Goal: Check status: Check status

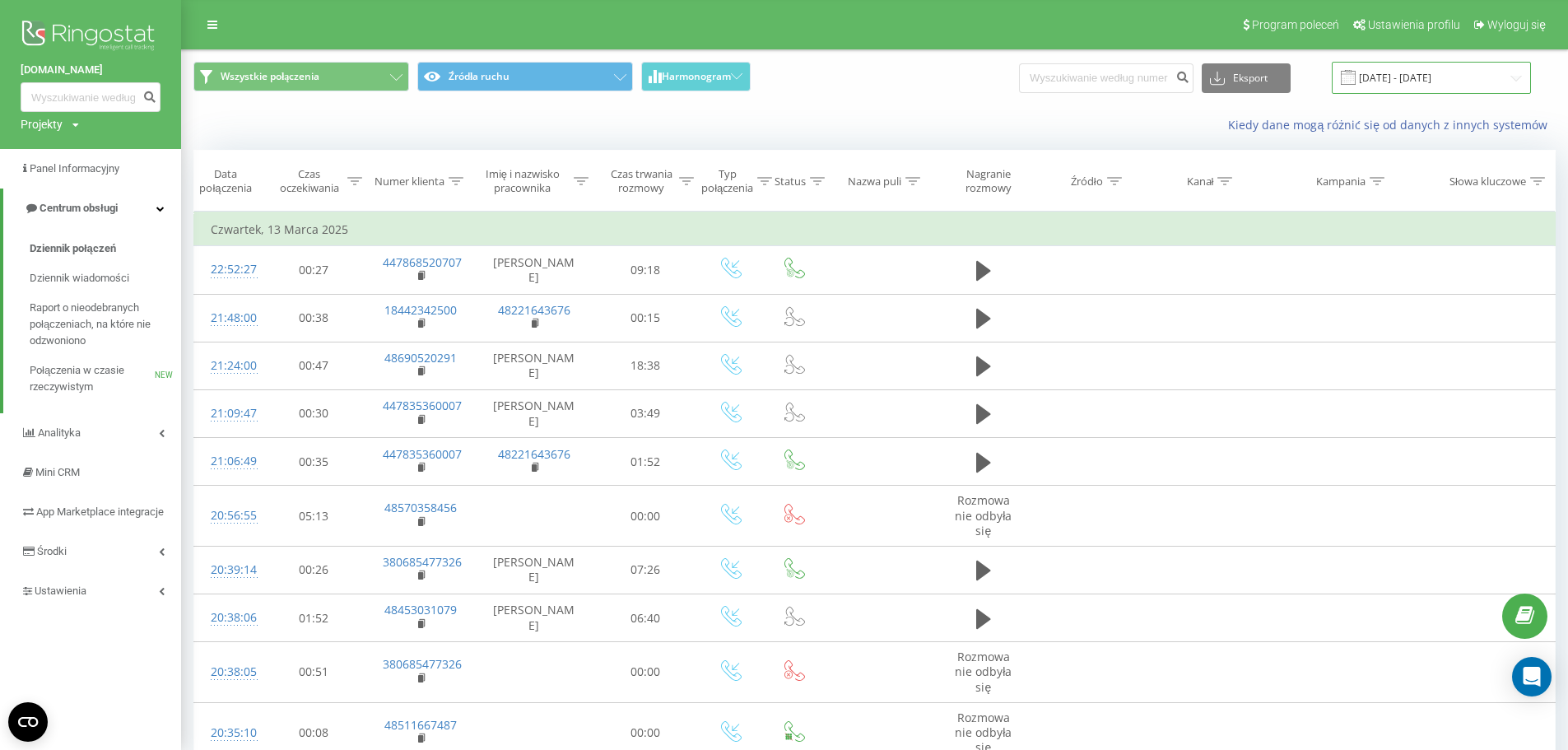
click at [1379, 80] on input "13.02.2025 - 13.03.2025" at bounding box center [1431, 78] width 199 height 32
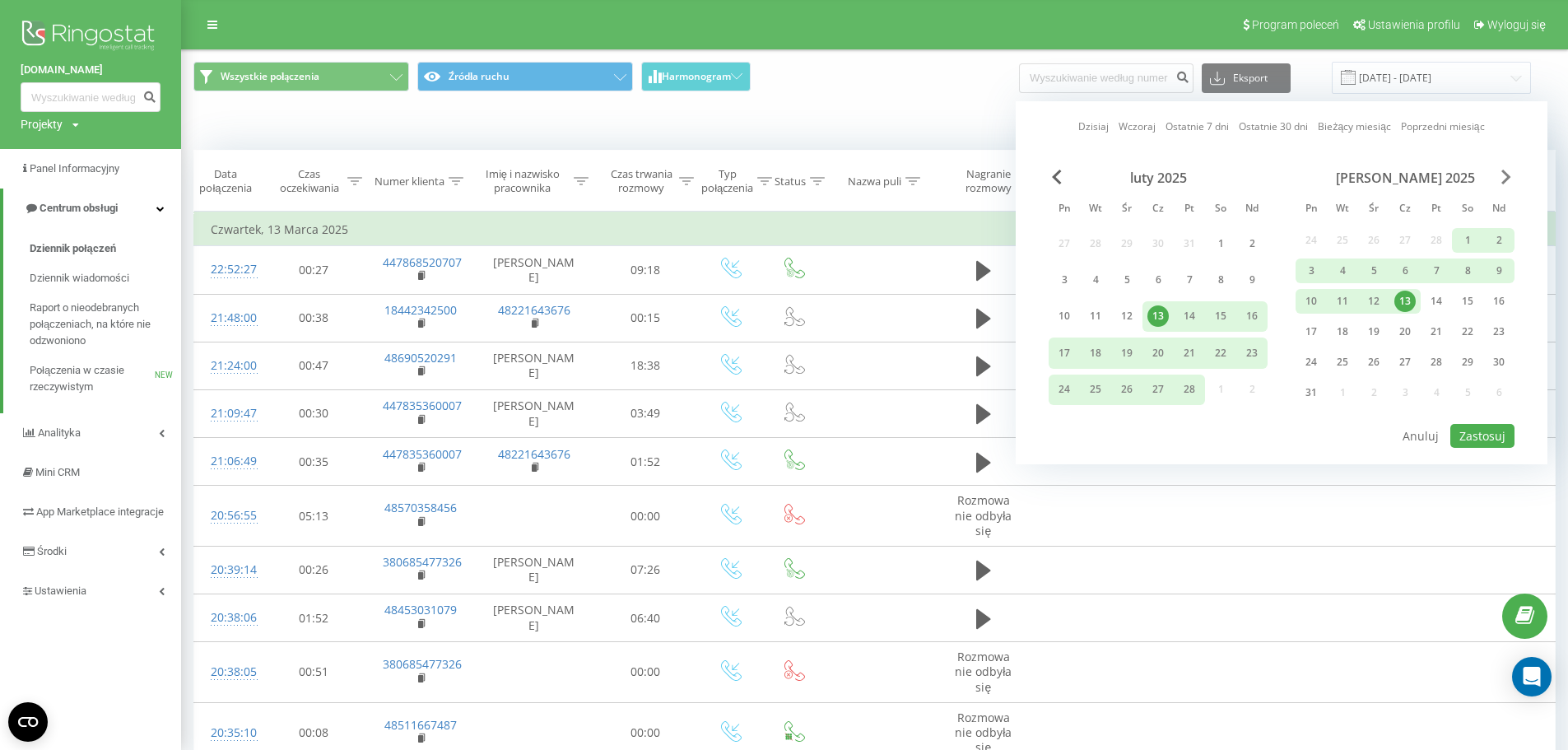
click at [1501, 178] on span "Next Month" at bounding box center [1506, 177] width 10 height 14
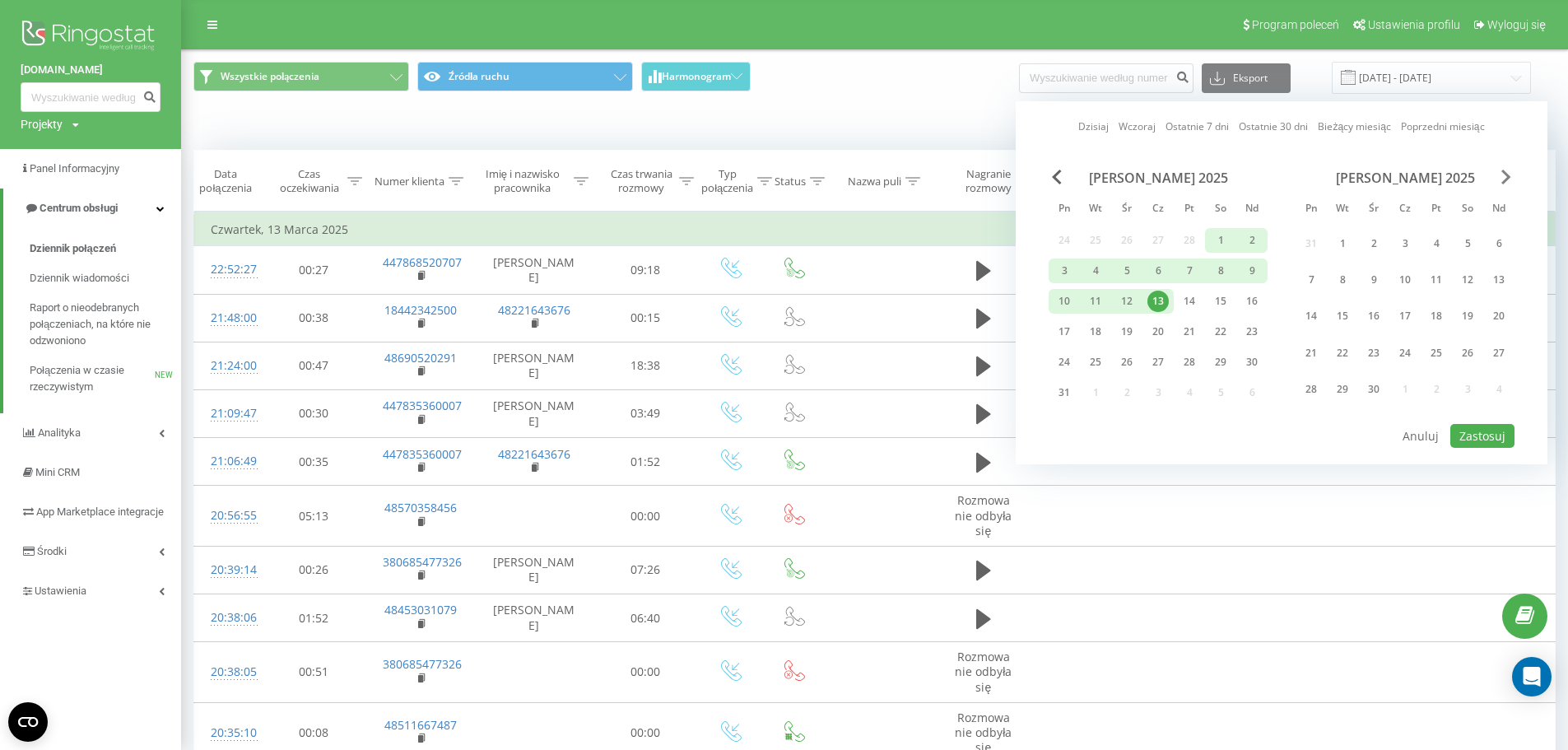
click at [1507, 175] on span "Next Month" at bounding box center [1506, 177] width 10 height 14
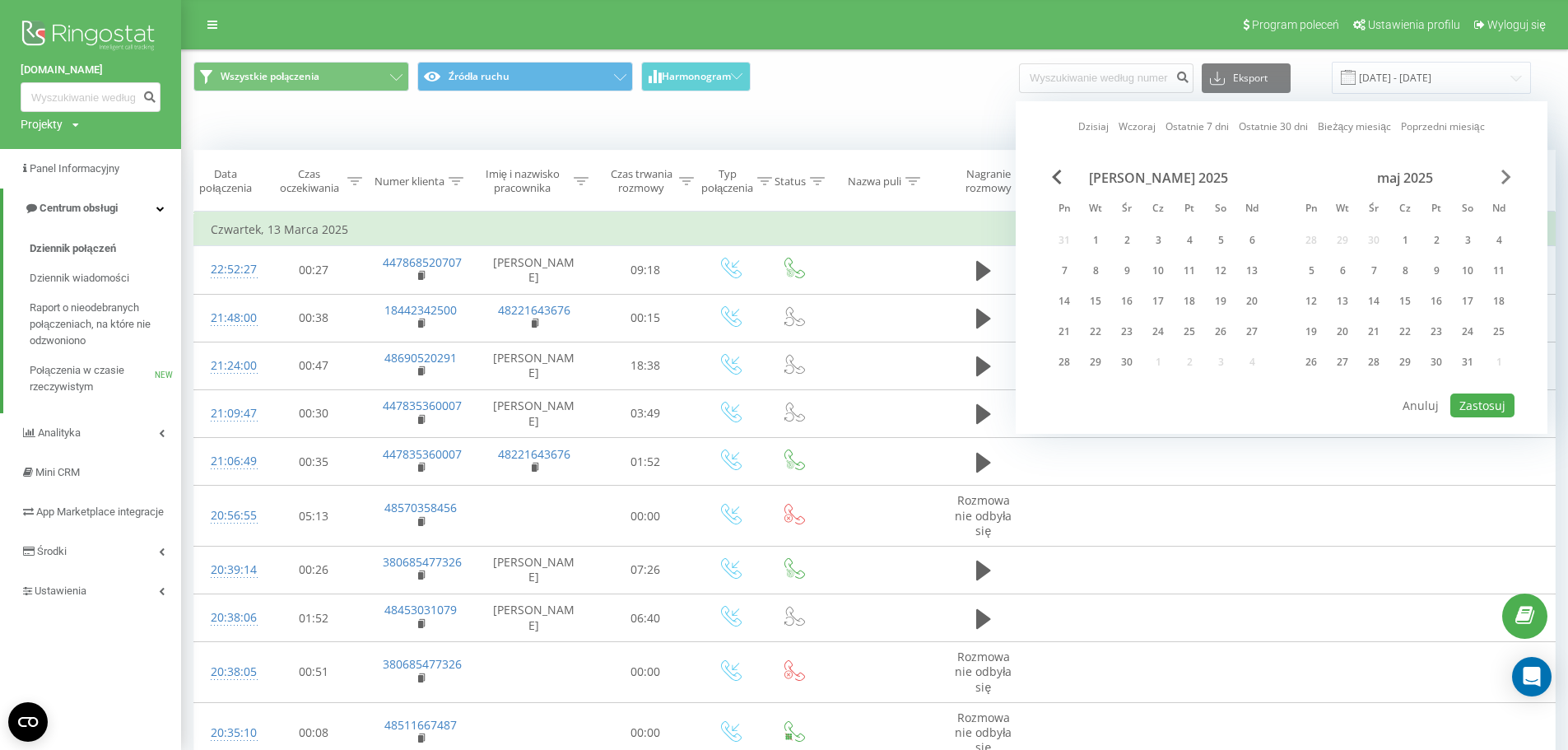
click at [1507, 175] on span "Next Month" at bounding box center [1506, 177] width 10 height 14
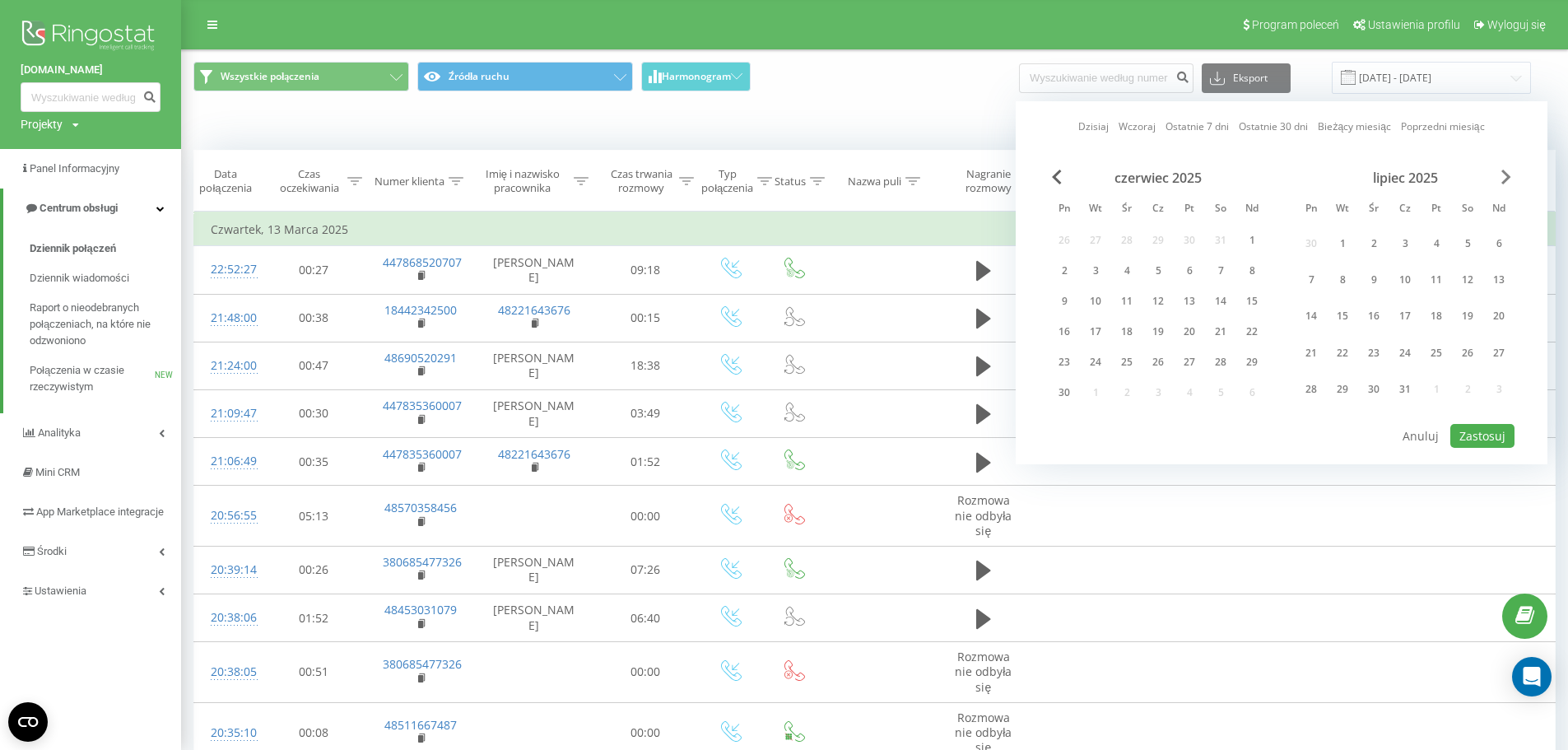
click at [1507, 175] on span "Next Month" at bounding box center [1506, 177] width 10 height 14
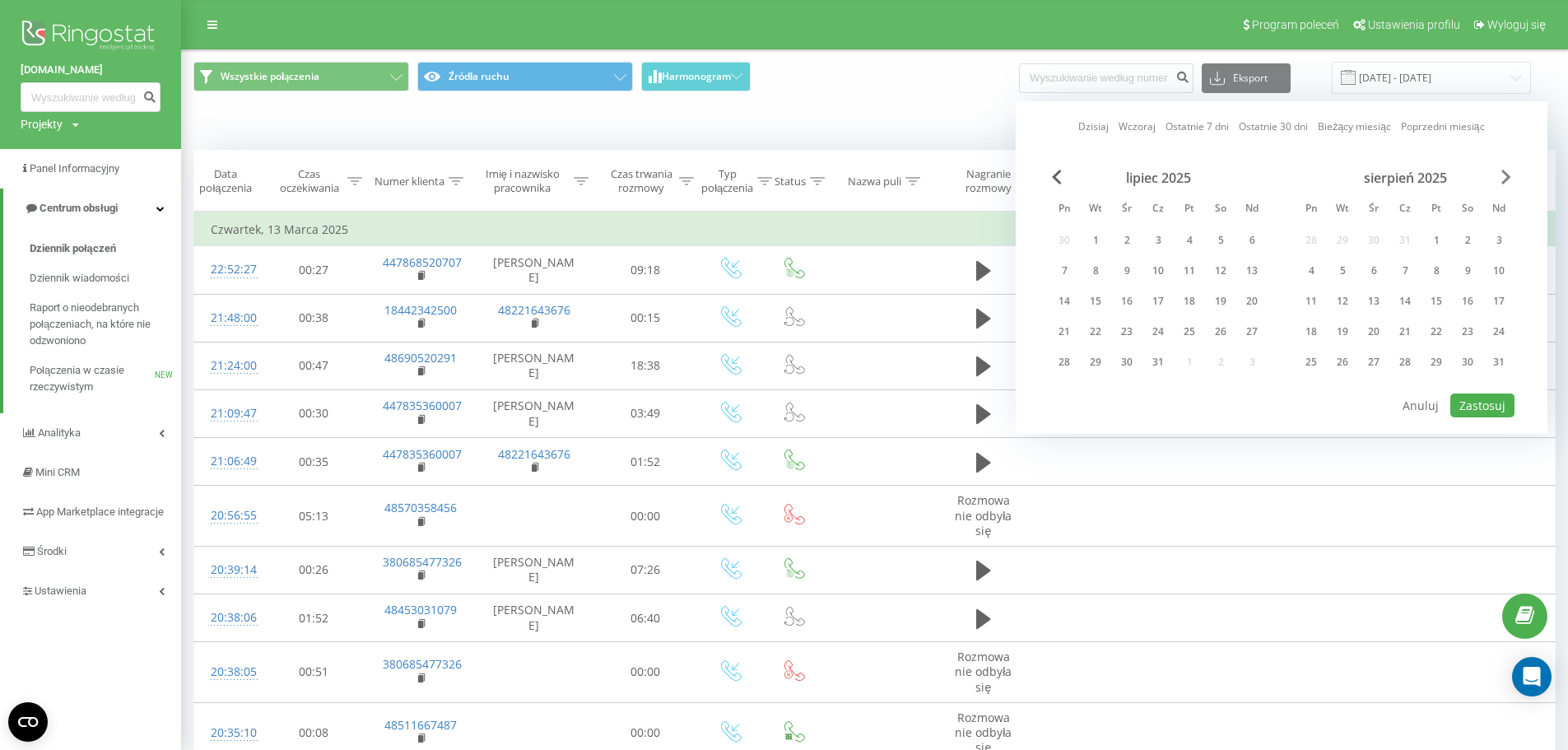
click at [1507, 175] on span "Next Month" at bounding box center [1506, 177] width 10 height 14
click at [1311, 333] on div "22" at bounding box center [1311, 332] width 22 height 22
click at [1461, 407] on button "Zastosuj" at bounding box center [1481, 405] width 64 height 23
type input "22.09.2025 - 22.09.2025"
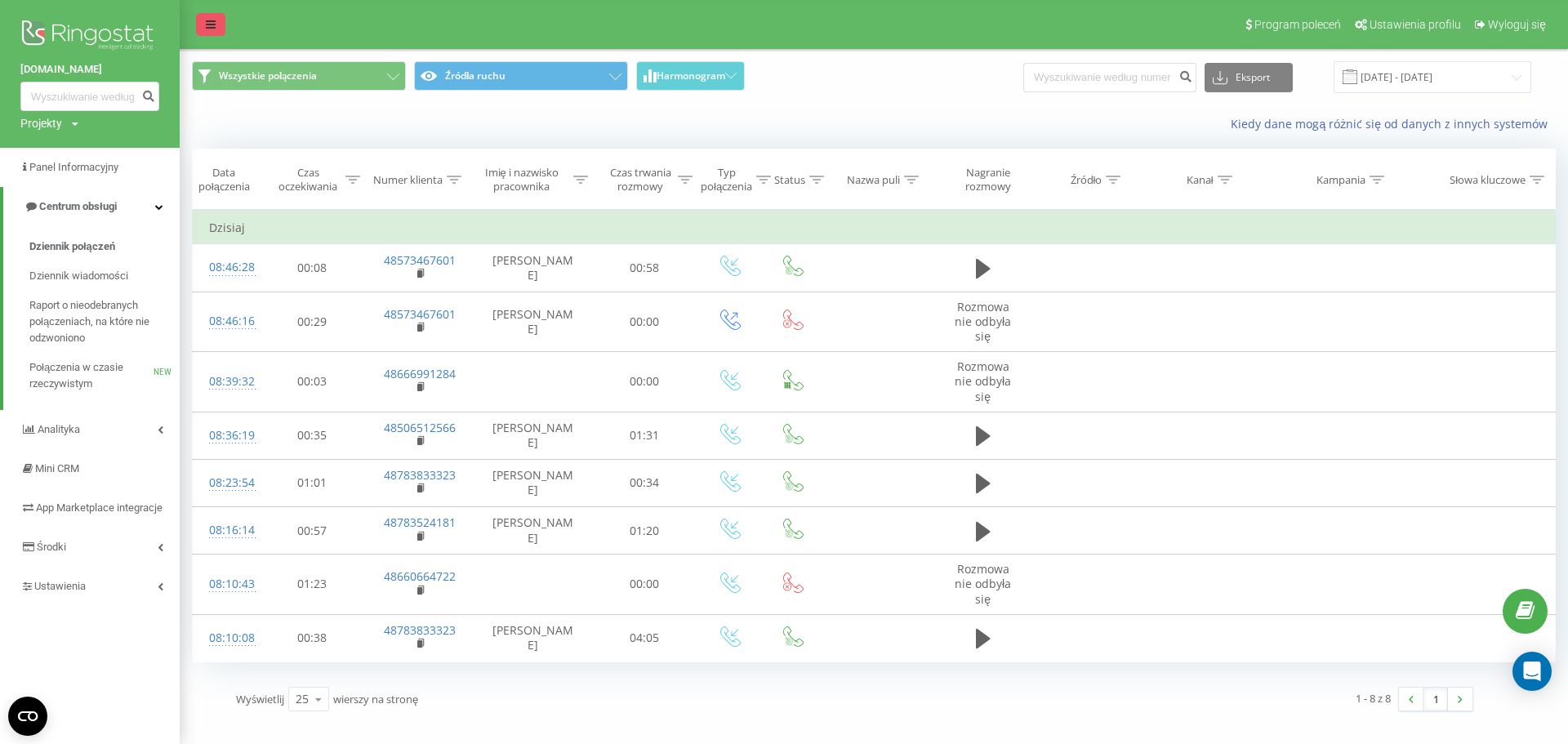
click at [208, 24] on icon at bounding box center [210, 24] width 10 height 12
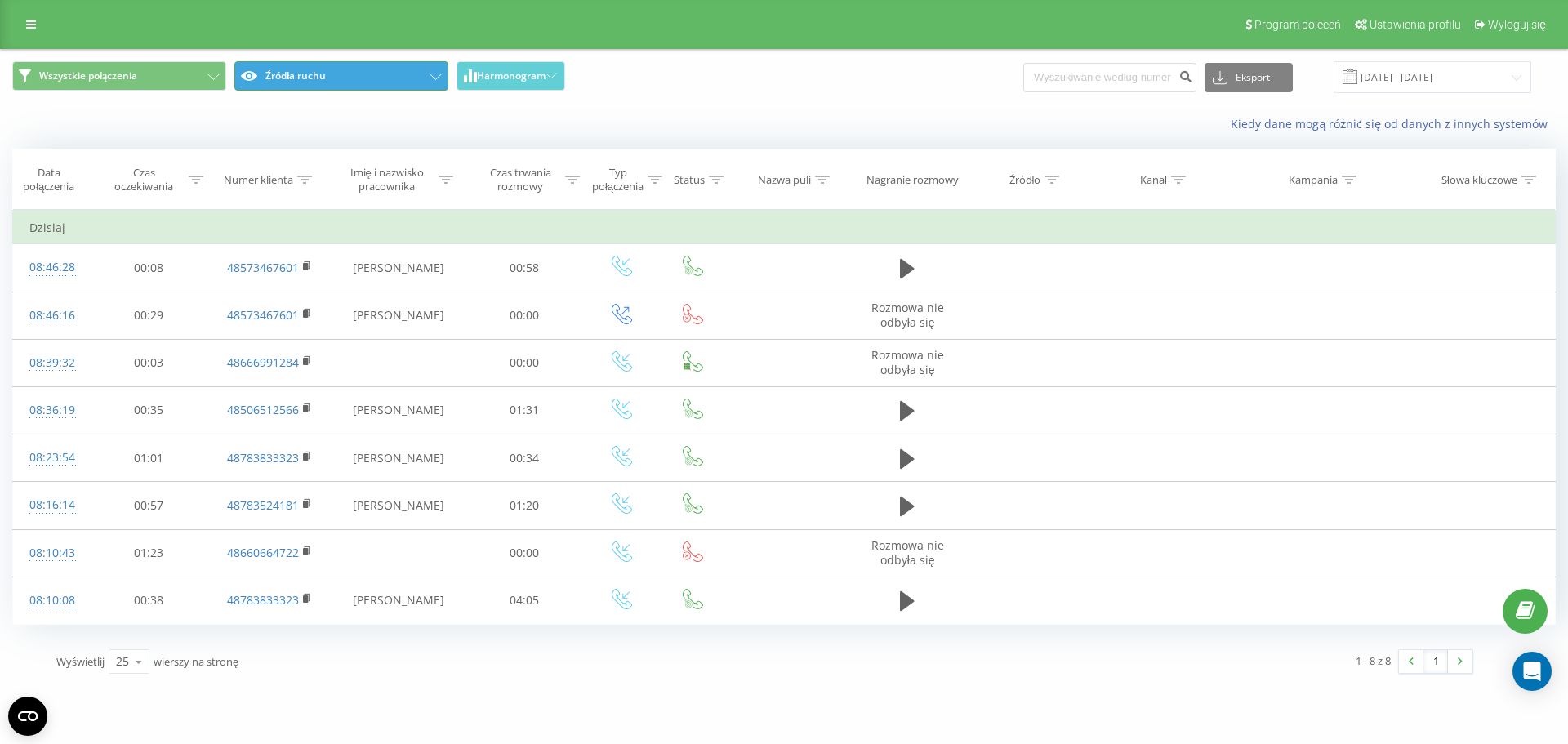
click at [399, 72] on button "Źródła ruchu" at bounding box center [341, 75] width 214 height 30
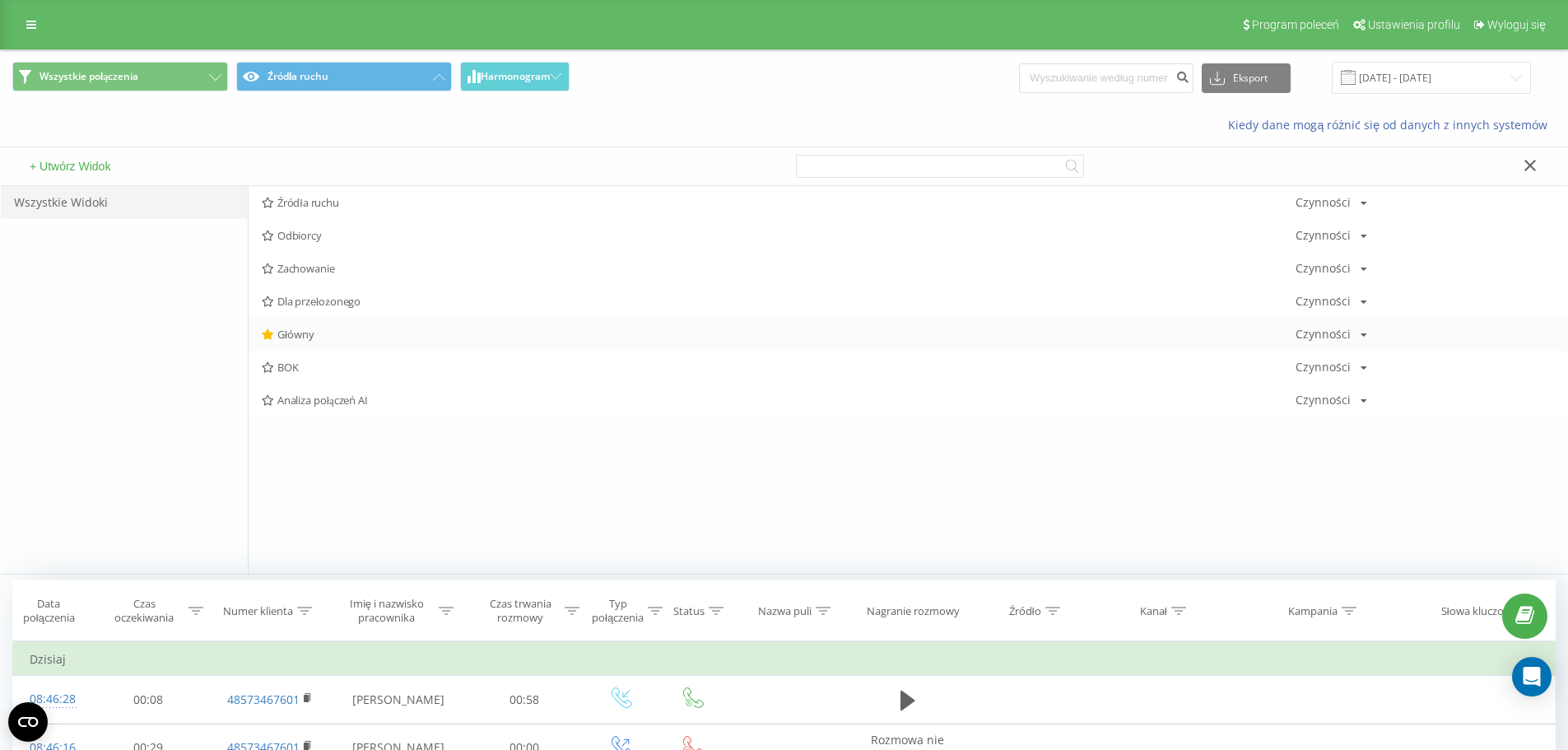
click at [266, 332] on icon at bounding box center [268, 334] width 13 height 11
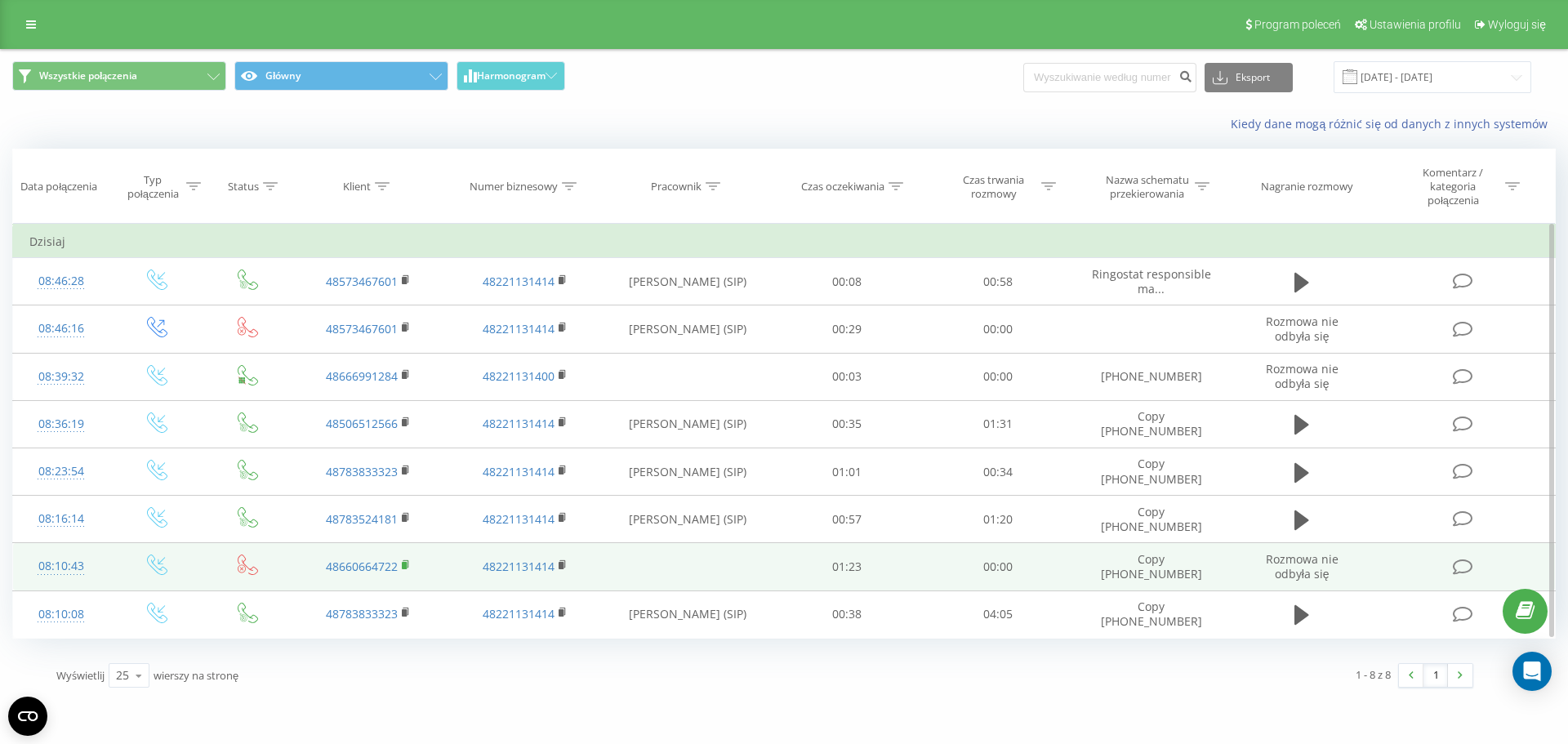
click at [407, 564] on rect at bounding box center [403, 565] width 4 height 7
click at [406, 562] on rect at bounding box center [403, 565] width 4 height 7
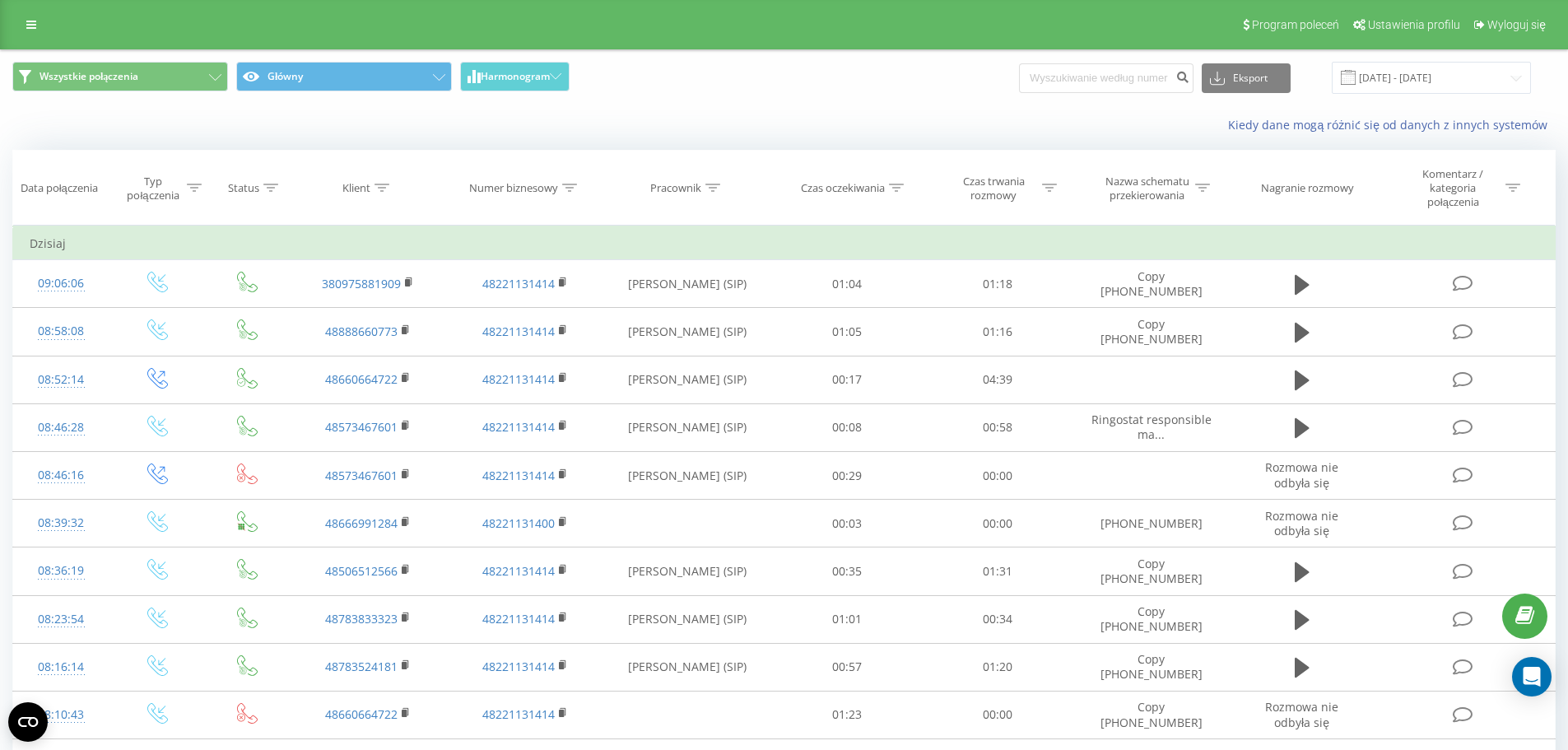
drag, startPoint x: 25, startPoint y: 30, endPoint x: 32, endPoint y: 38, distance: 10.6
click at [26, 30] on link at bounding box center [31, 25] width 30 height 23
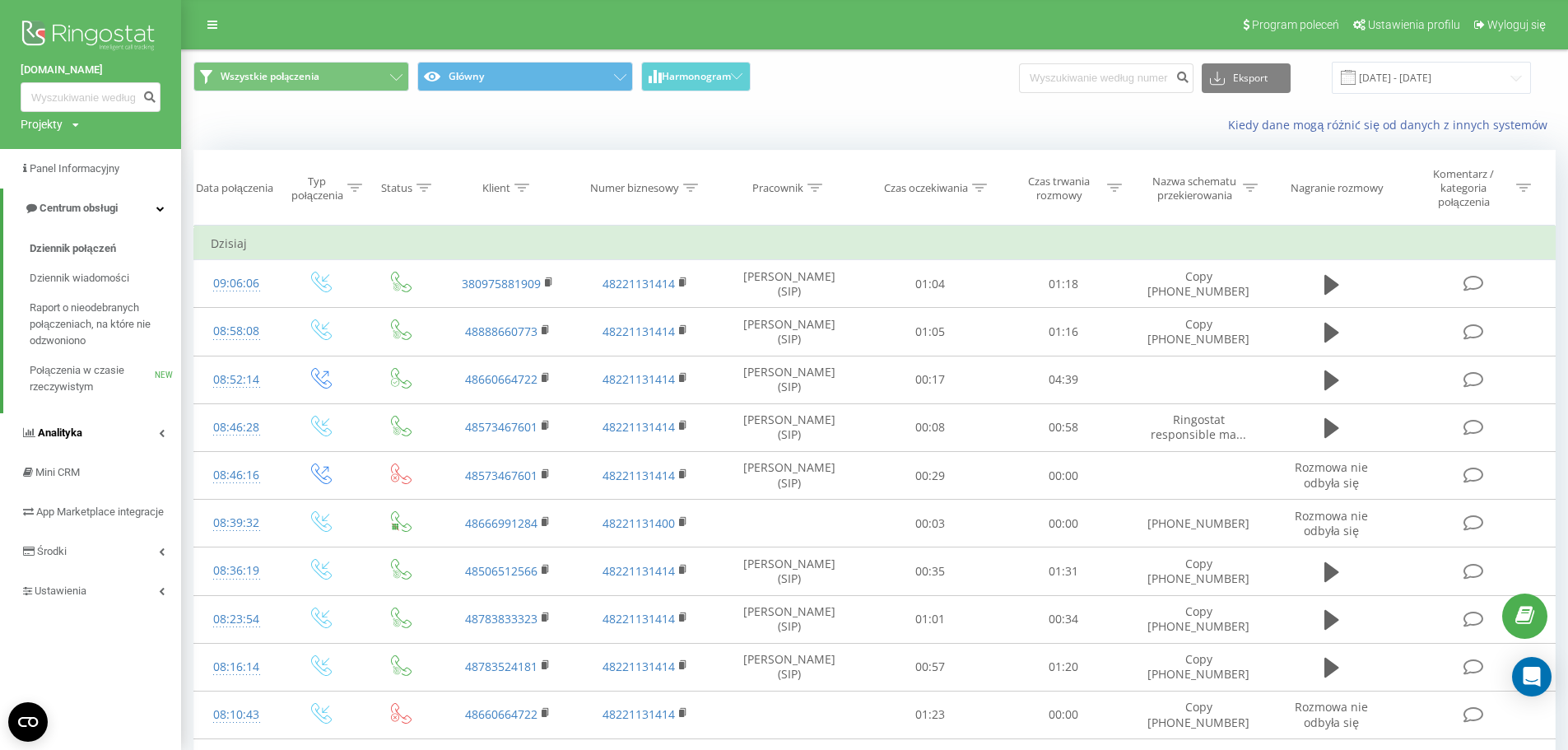
click at [101, 440] on link "Analityka" at bounding box center [90, 433] width 181 height 40
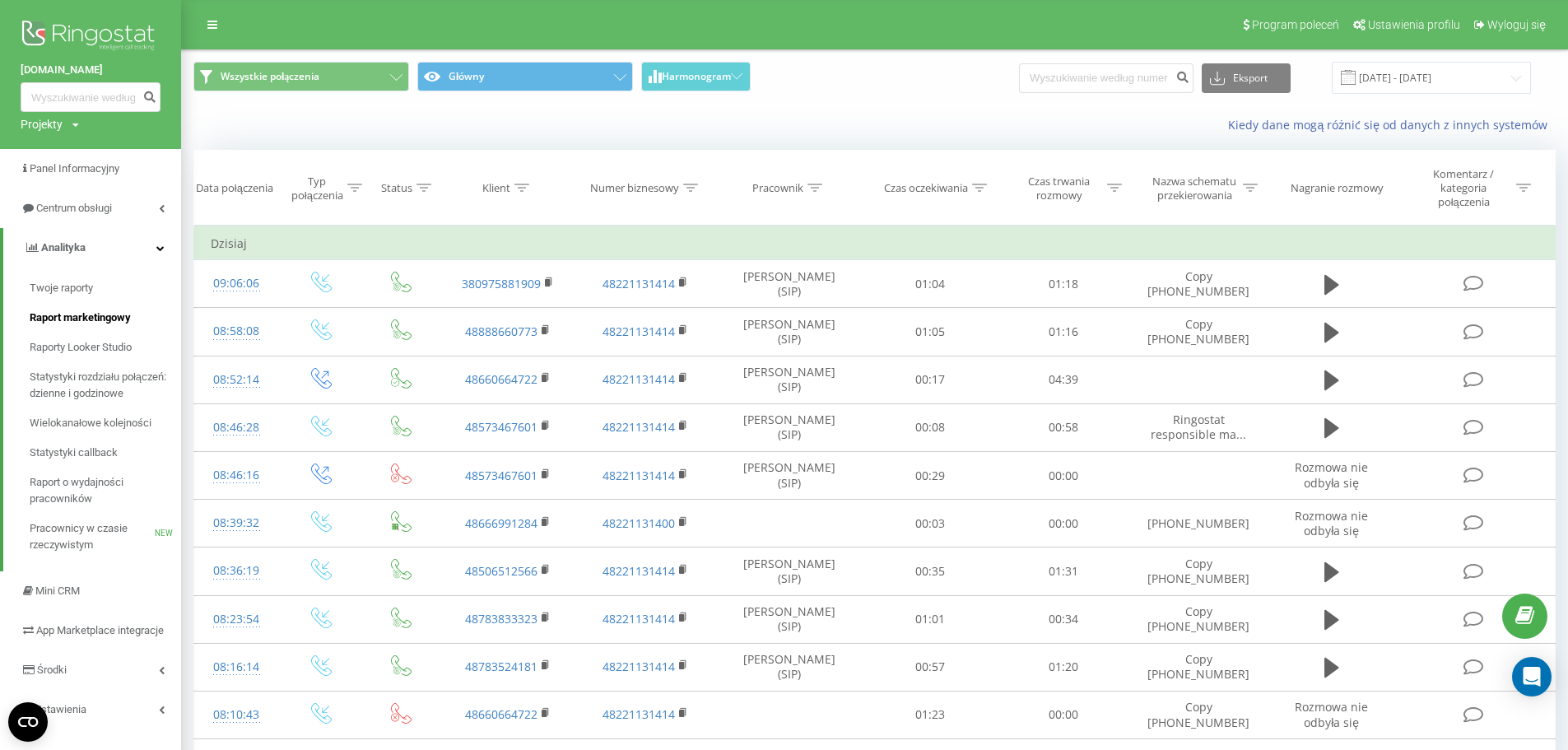
drag, startPoint x: 71, startPoint y: 546, endPoint x: 160, endPoint y: 305, distance: 256.9
click at [67, 243] on span "Analityka" at bounding box center [63, 247] width 44 height 13
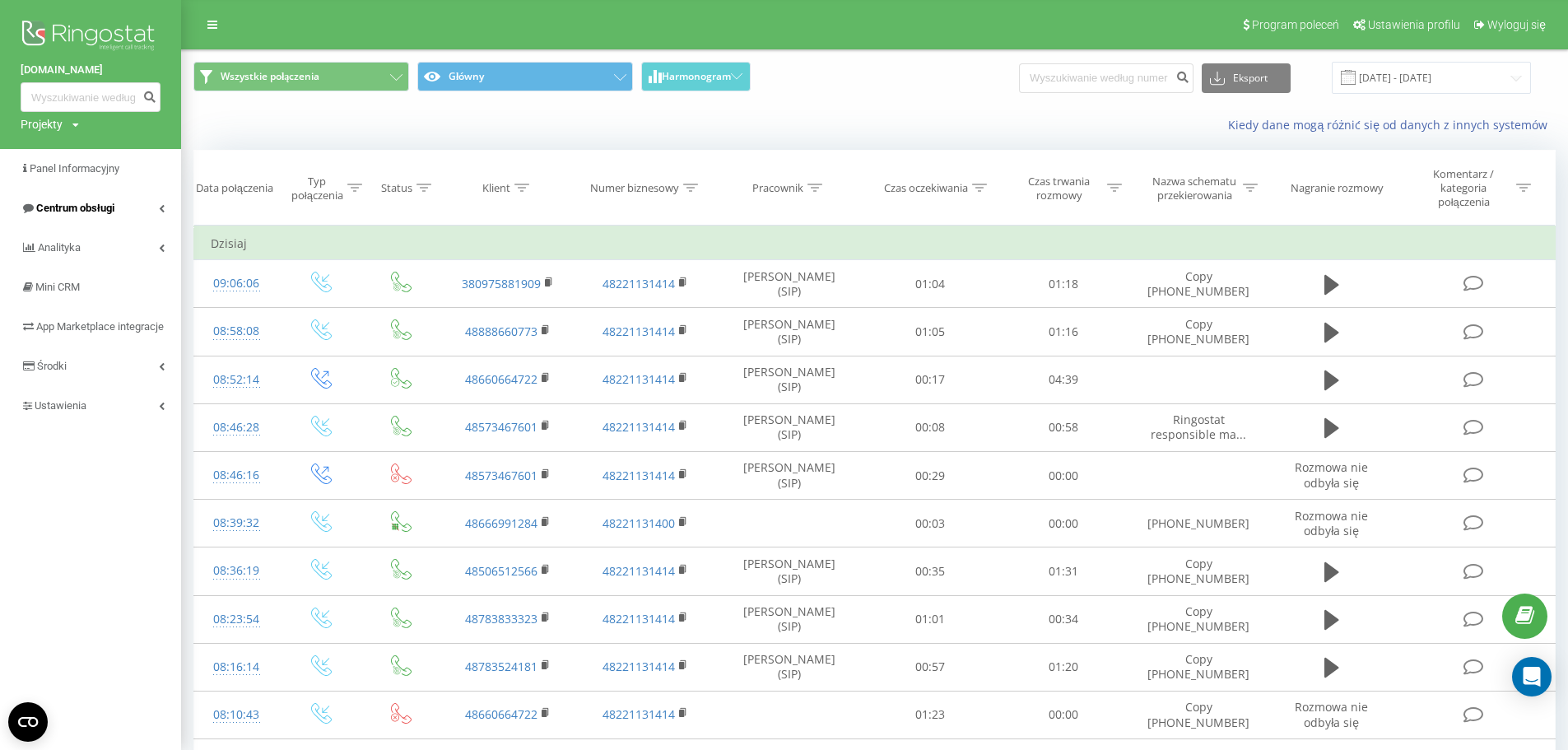
click at [70, 213] on span "Centrum obsługi" at bounding box center [75, 208] width 78 height 13
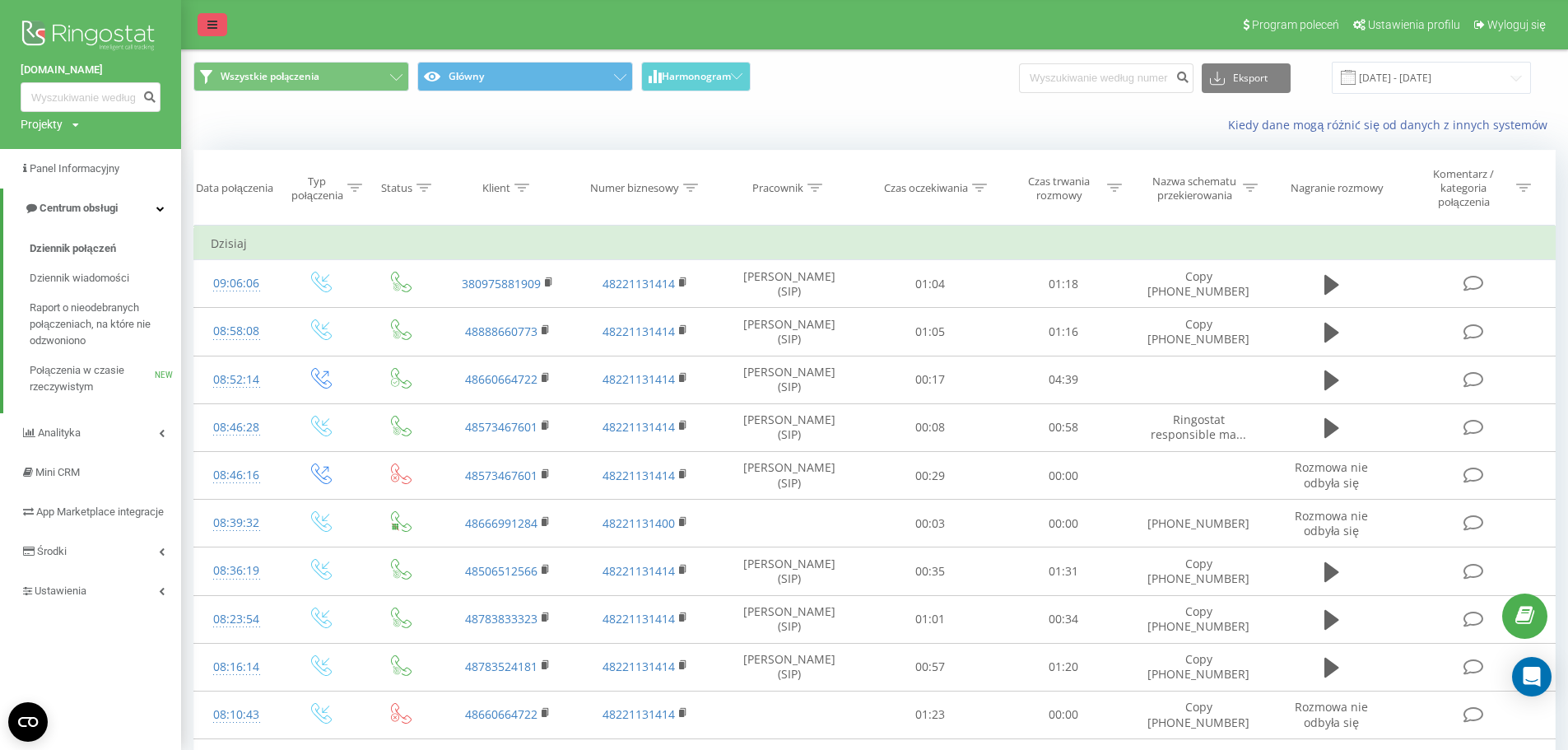
click at [213, 22] on icon at bounding box center [212, 24] width 10 height 12
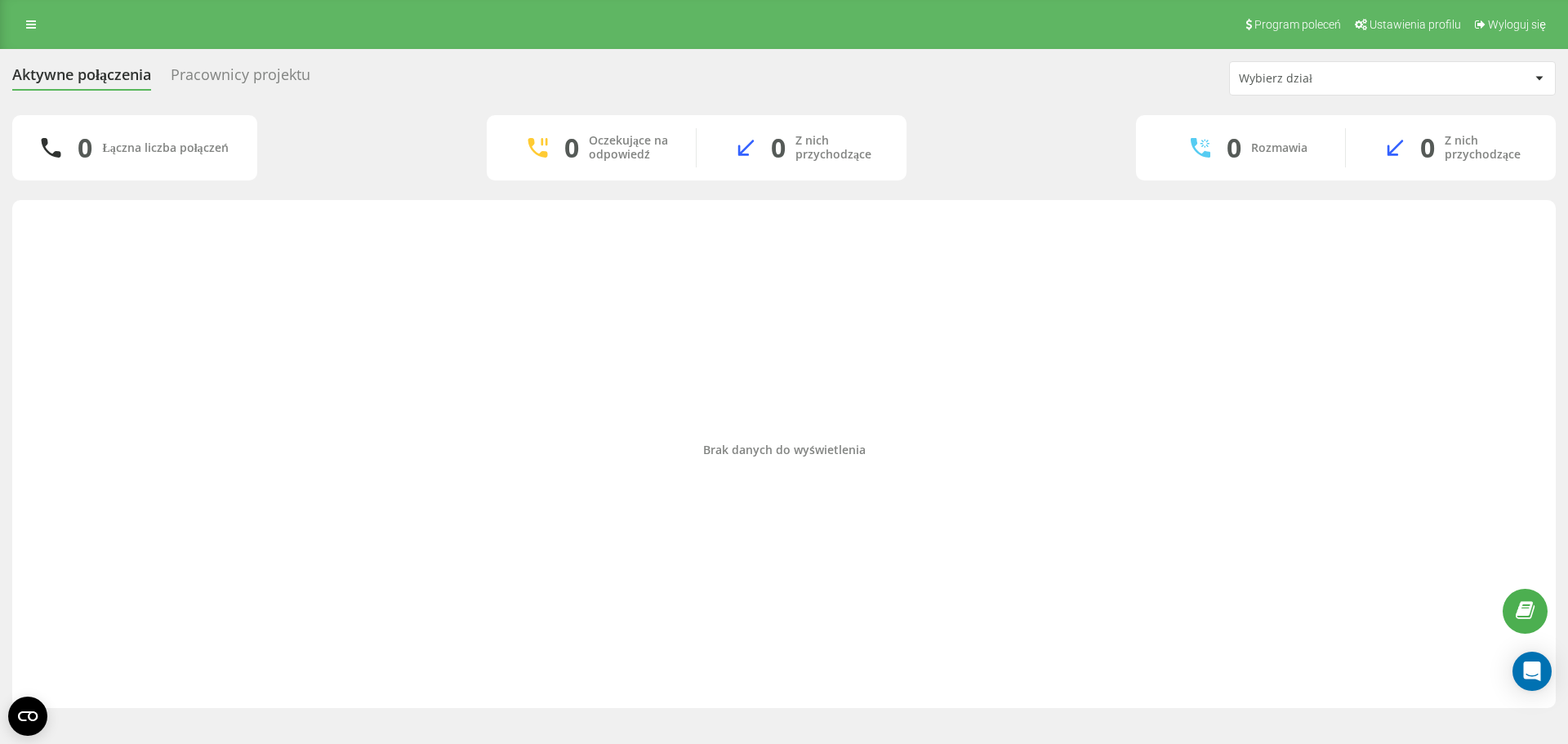
click at [1439, 79] on div "Wybierz dział" at bounding box center [1384, 79] width 291 height 14
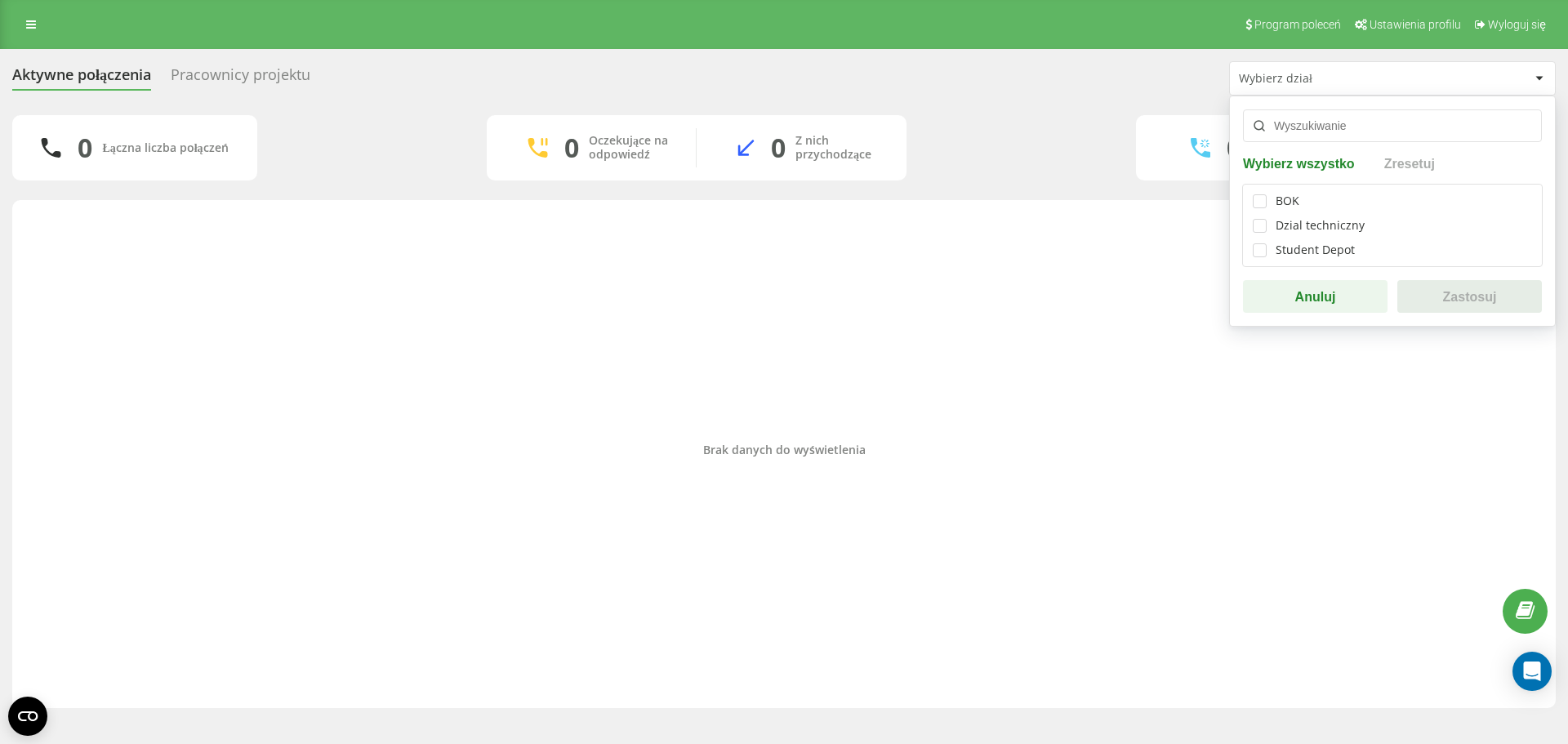
click at [1250, 194] on div "BOK Dzial techniczny Student Depot" at bounding box center [1392, 224] width 301 height 83
click at [1259, 194] on label at bounding box center [1259, 194] width 14 height 0
checkbox input "true"
click at [1442, 293] on button "Zastosuj" at bounding box center [1470, 296] width 145 height 33
